Goal: Navigation & Orientation: Understand site structure

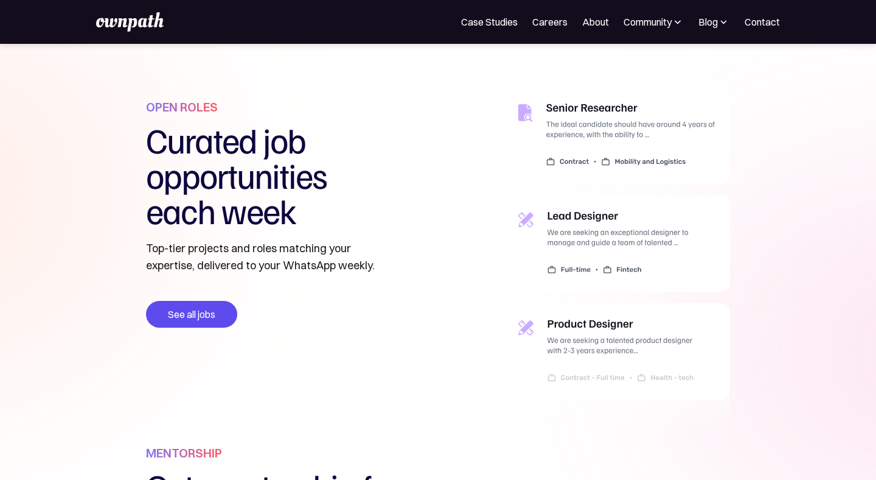
scroll to position [362, 0]
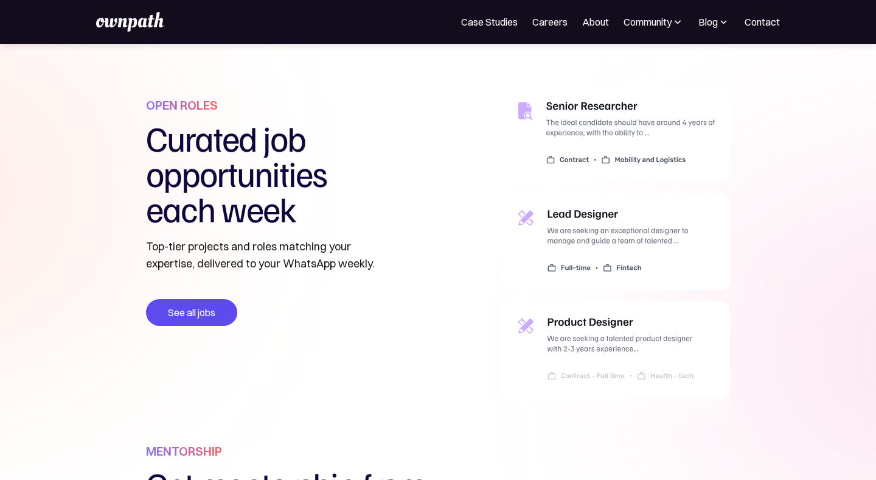
click at [604, 247] on img at bounding box center [615, 263] width 230 height 357
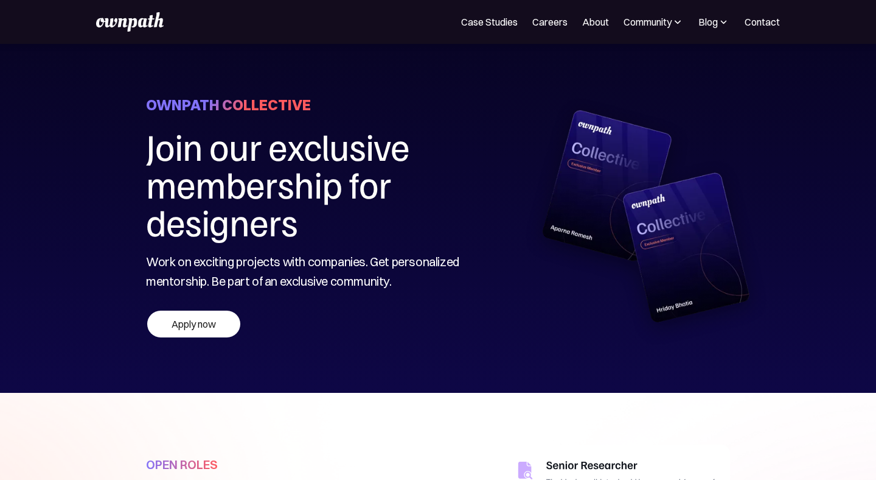
scroll to position [0, 0]
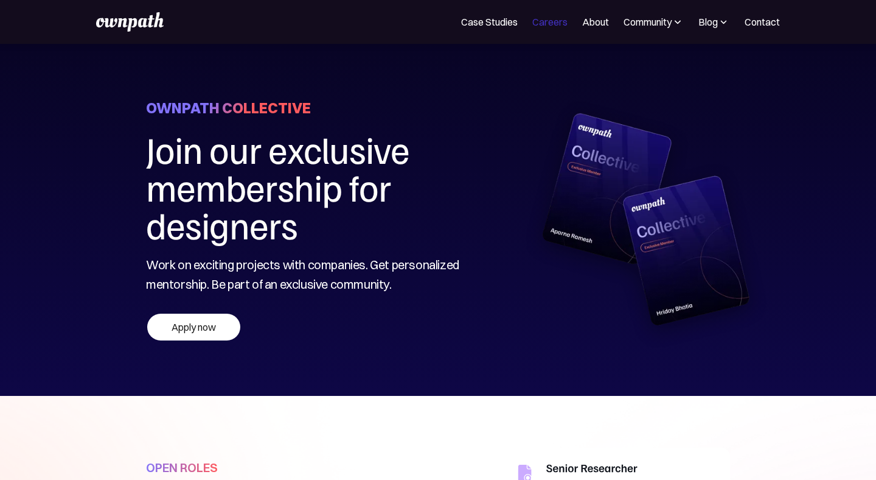
click at [554, 23] on link "Careers" at bounding box center [549, 22] width 35 height 15
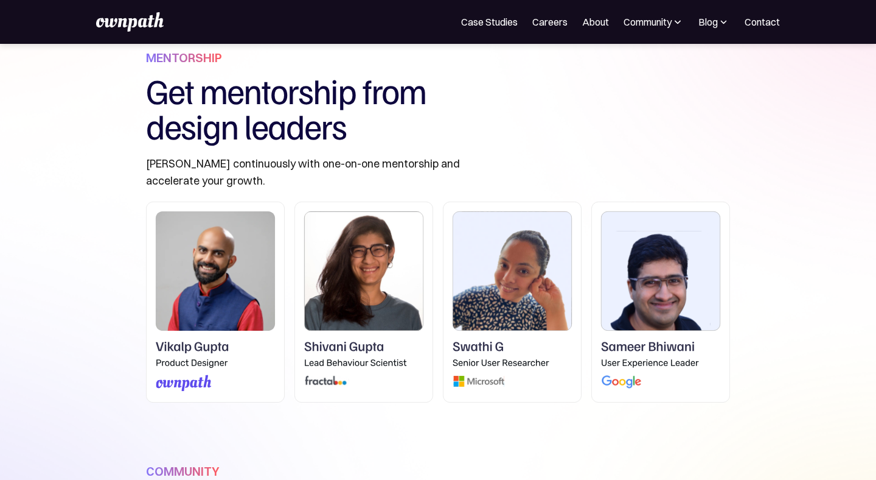
scroll to position [770, 0]
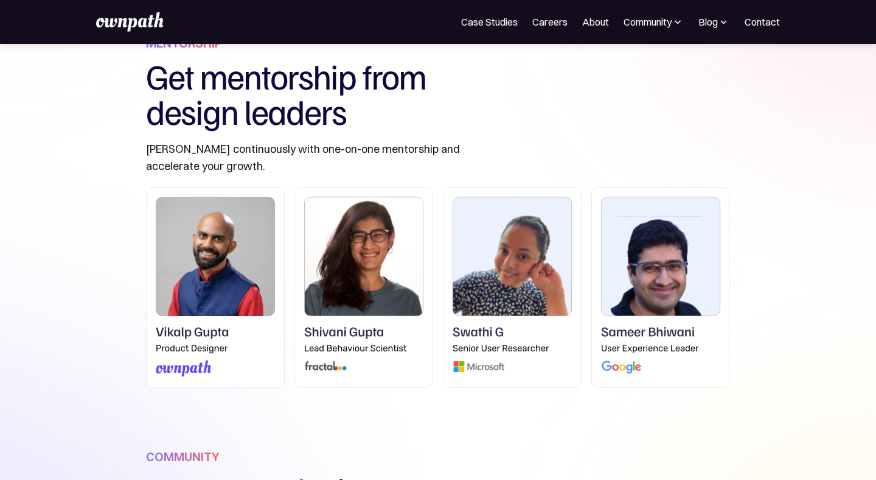
click at [111, 20] on img at bounding box center [129, 21] width 67 height 19
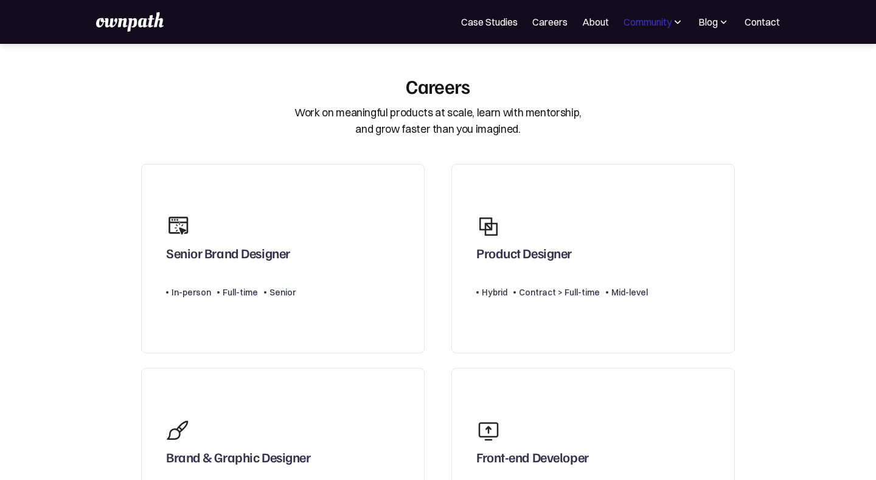
click at [660, 24] on div "Community" at bounding box center [648, 22] width 48 height 15
click at [597, 21] on link "About" at bounding box center [595, 22] width 27 height 15
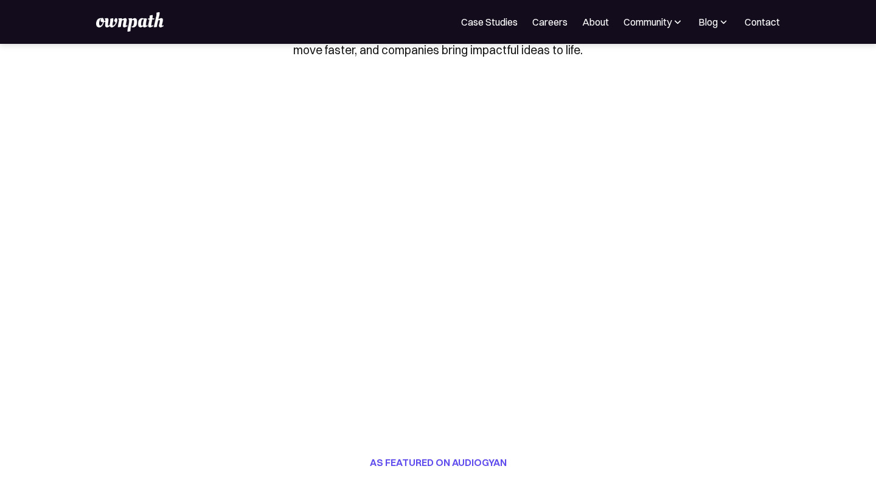
scroll to position [128, 0]
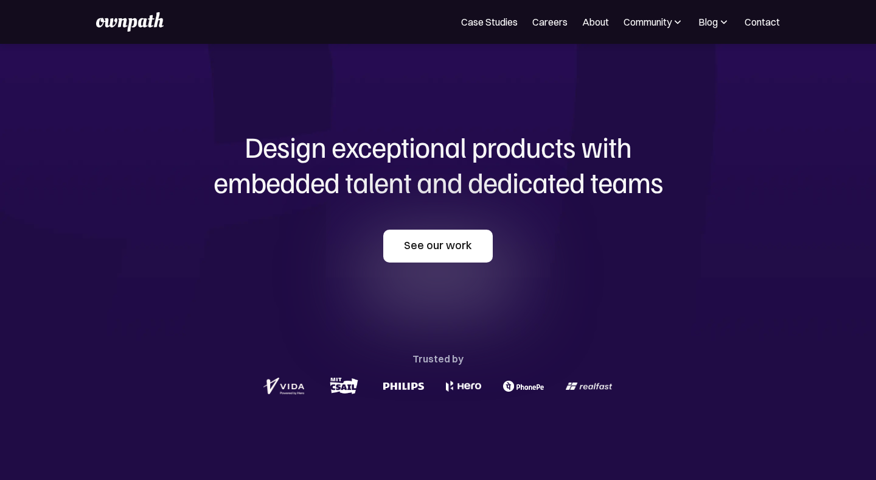
click at [448, 254] on link "See our work" at bounding box center [438, 245] width 110 height 33
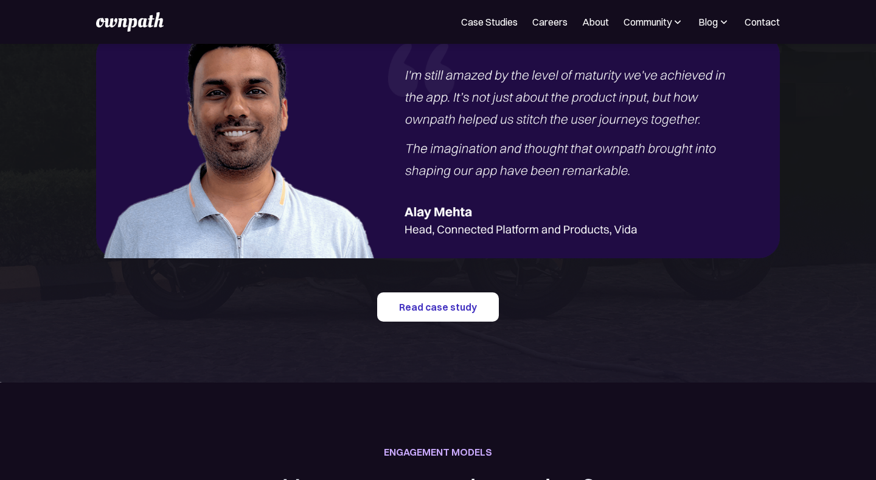
scroll to position [1518, 0]
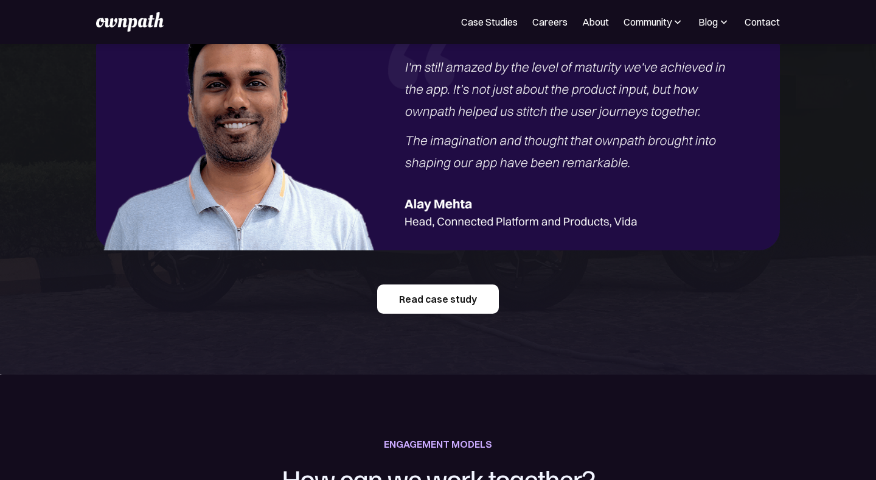
click at [420, 294] on link "Read case study" at bounding box center [438, 298] width 122 height 29
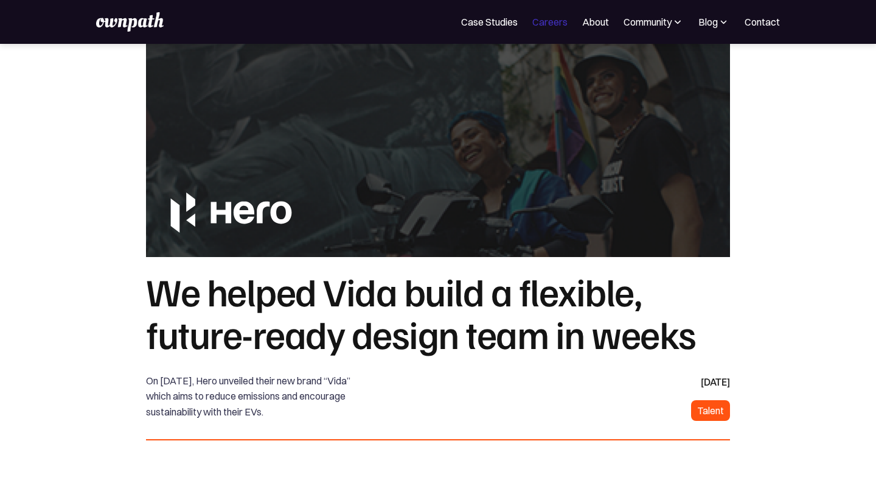
click at [556, 27] on link "Careers" at bounding box center [549, 22] width 35 height 15
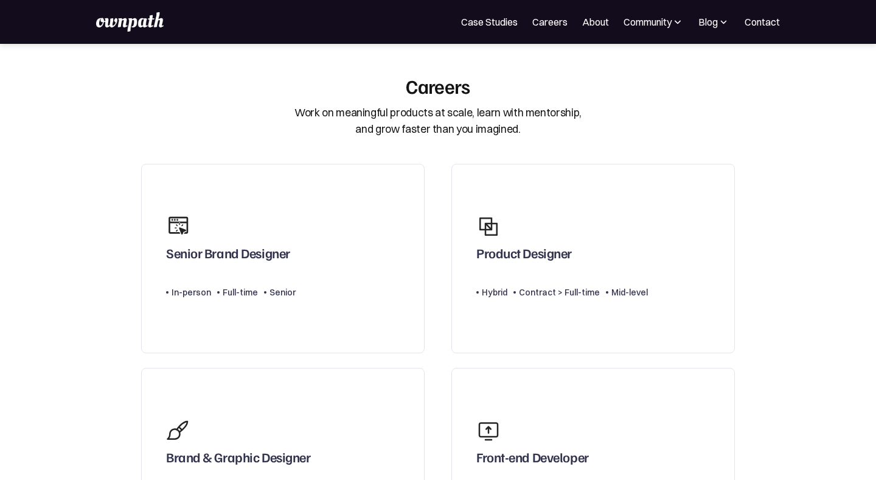
click at [136, 18] on img at bounding box center [129, 21] width 67 height 19
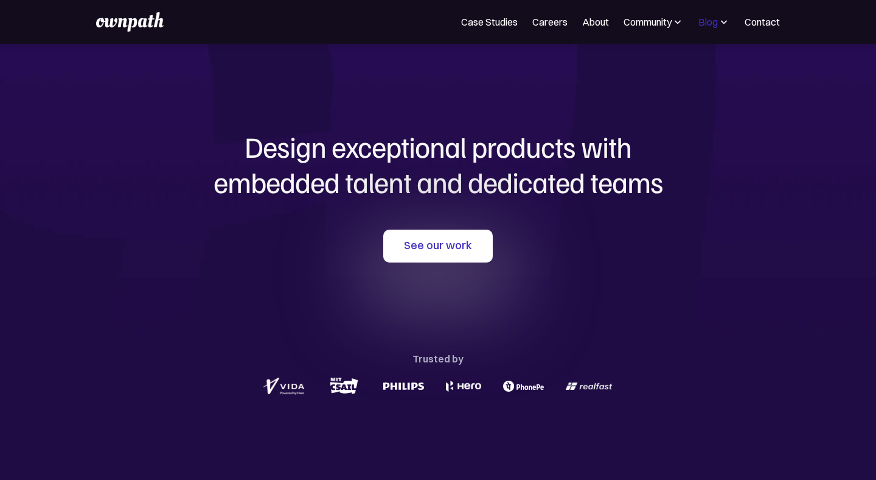
click at [716, 29] on div "Blog" at bounding box center [708, 22] width 19 height 15
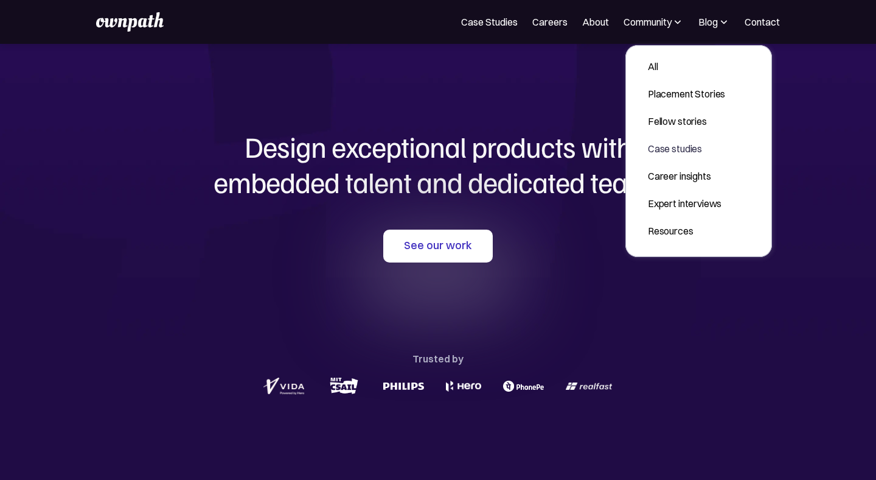
click at [501, 57] on div "Design exceptional products with embedded talent and dedicated teams with us Se…" at bounding box center [438, 263] width 584 height 439
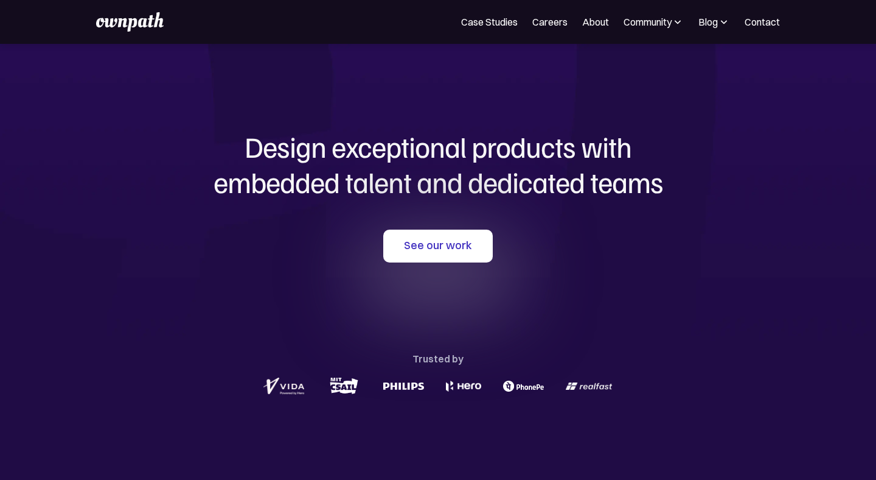
click at [133, 30] on img at bounding box center [129, 21] width 67 height 19
click at [147, 33] on div "Case Studies Careers About Community Events Resources Design Residency Work on …" at bounding box center [438, 22] width 876 height 44
click at [147, 16] on img at bounding box center [129, 21] width 67 height 19
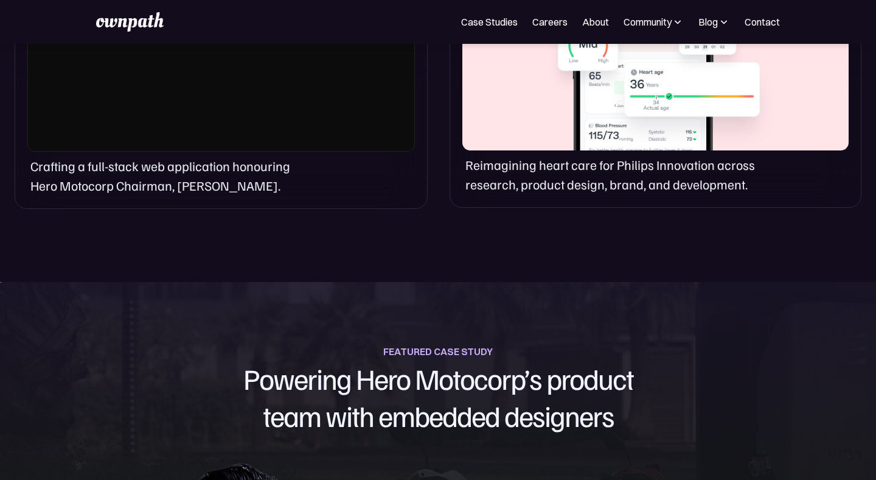
scroll to position [1066, 0]
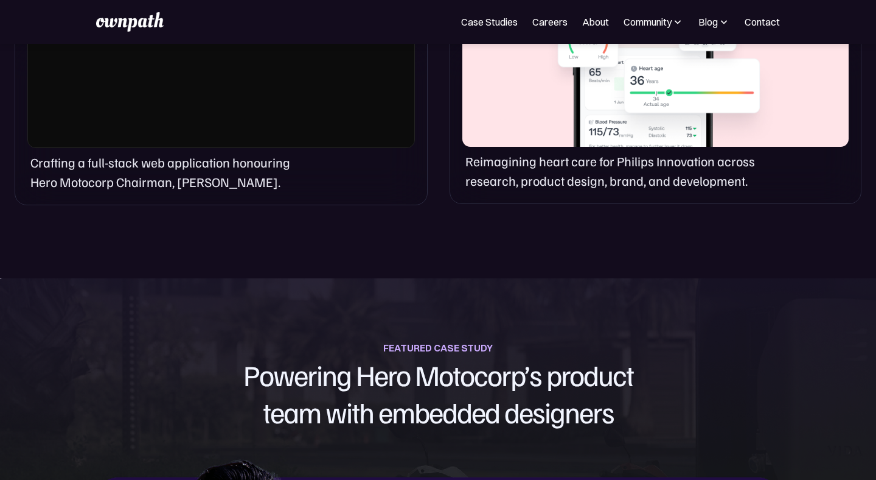
click at [117, 26] on img at bounding box center [129, 21] width 67 height 19
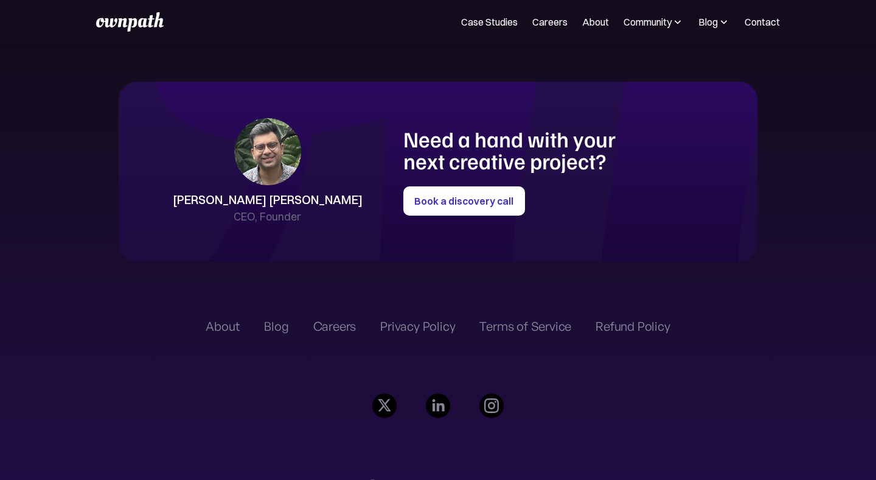
scroll to position [2716, 0]
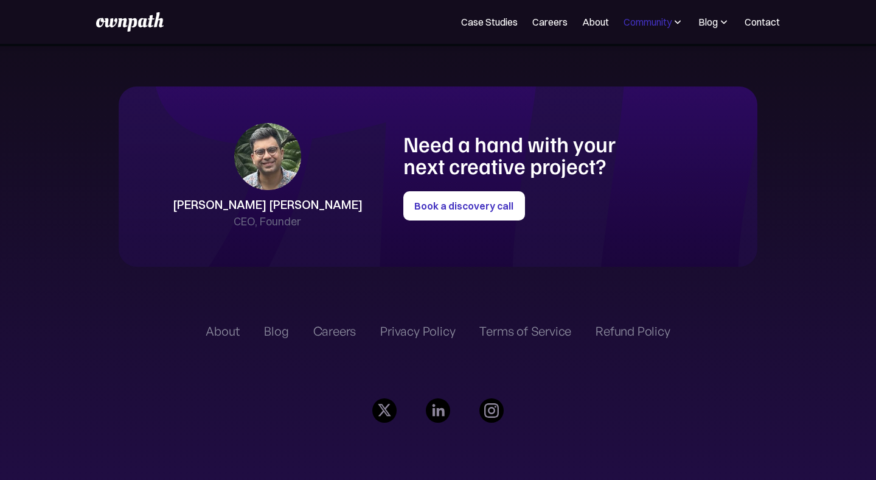
click at [650, 23] on div "Community" at bounding box center [648, 22] width 48 height 15
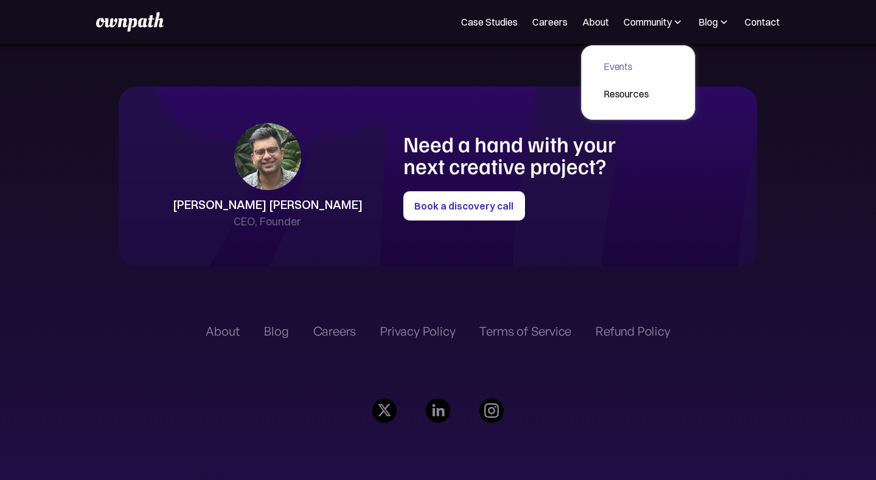
click at [617, 64] on div "Events" at bounding box center [627, 66] width 46 height 15
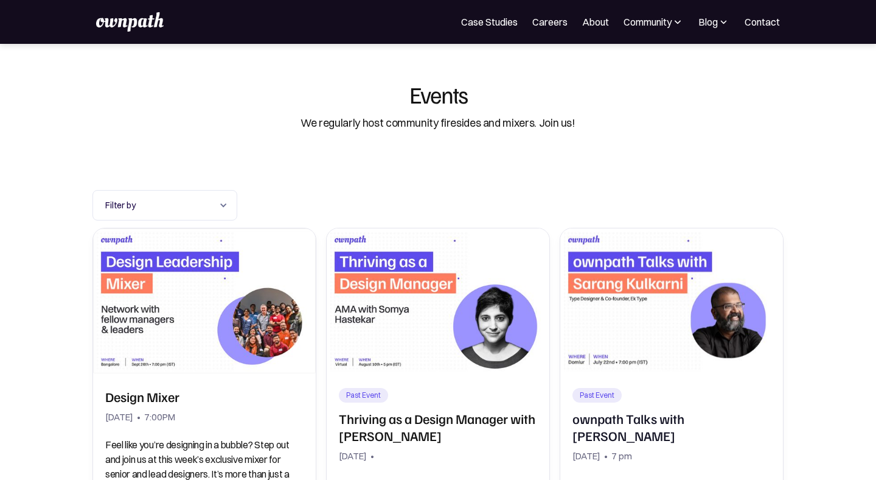
click at [147, 18] on img at bounding box center [129, 21] width 67 height 19
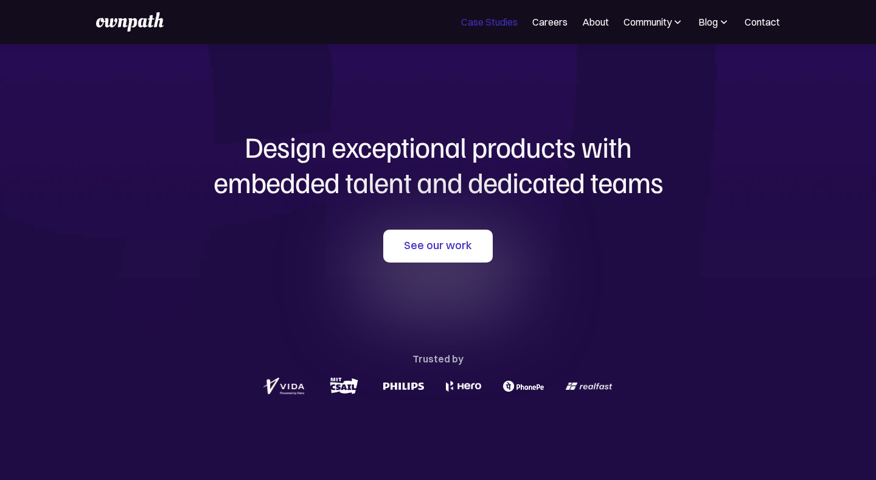
click at [504, 23] on link "Case Studies" at bounding box center [489, 22] width 57 height 15
